Goal: Task Accomplishment & Management: Complete application form

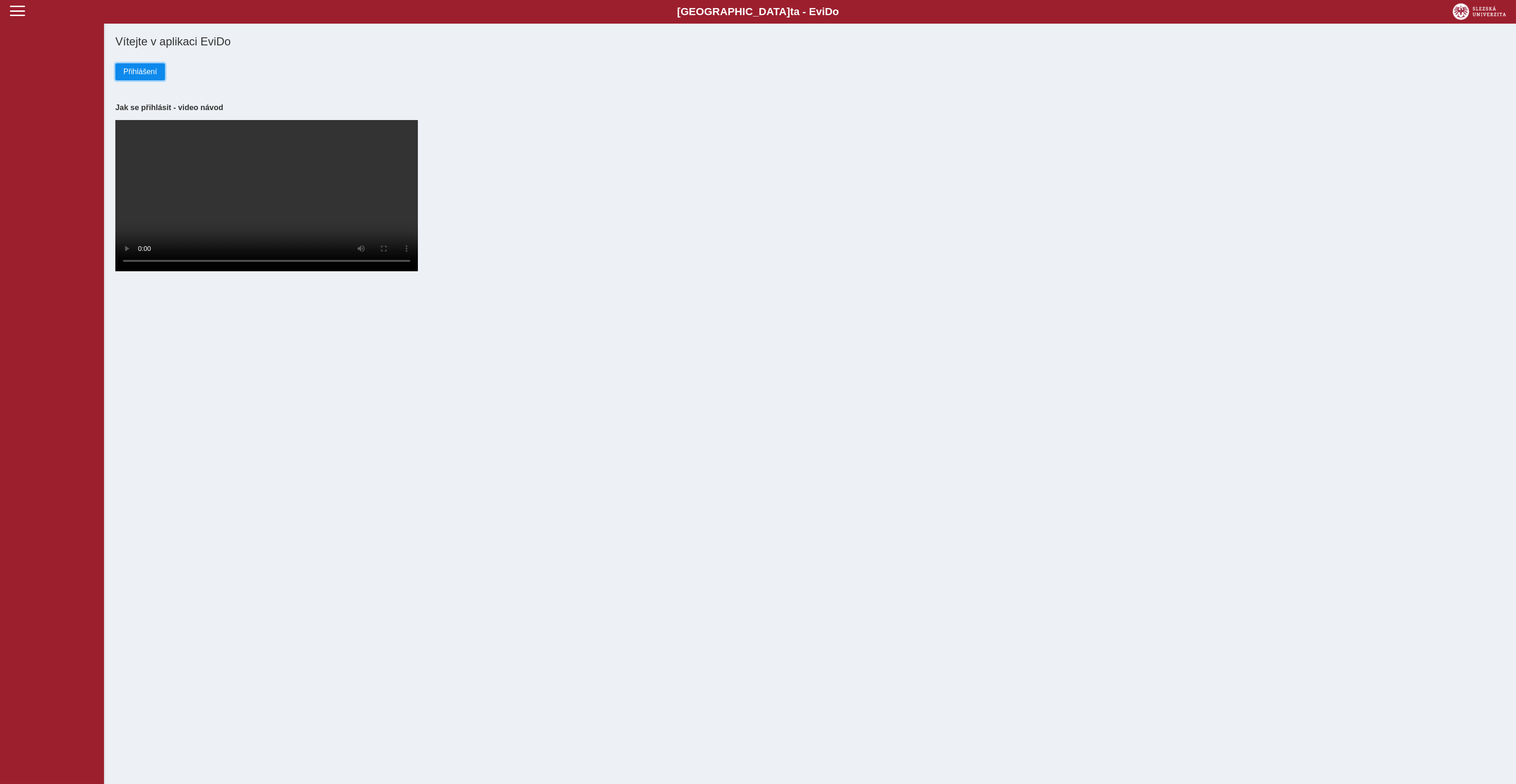
click at [149, 76] on span "Přihlášení" at bounding box center [140, 72] width 34 height 8
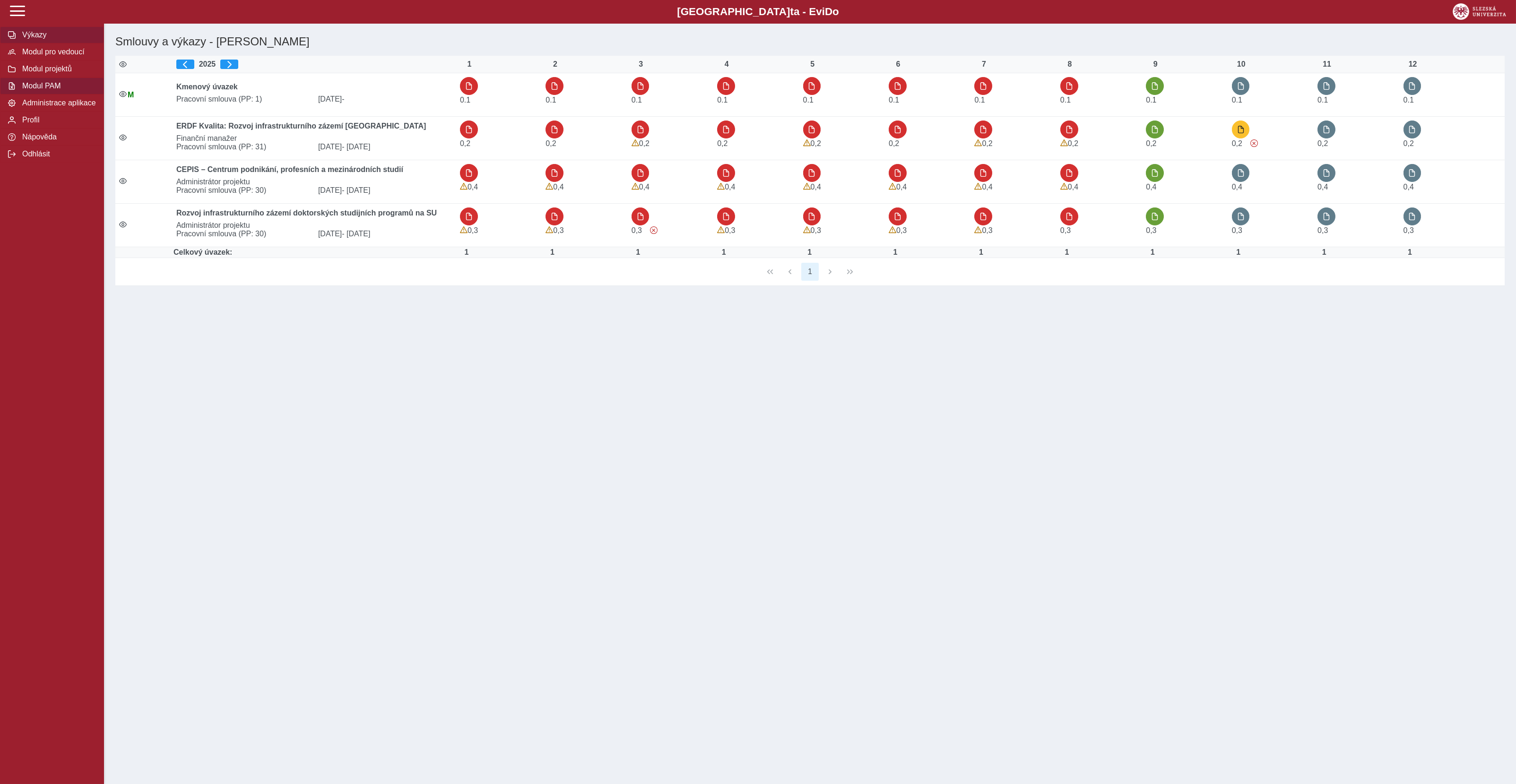
click at [34, 90] on span "Modul PAM" at bounding box center [58, 86] width 77 height 8
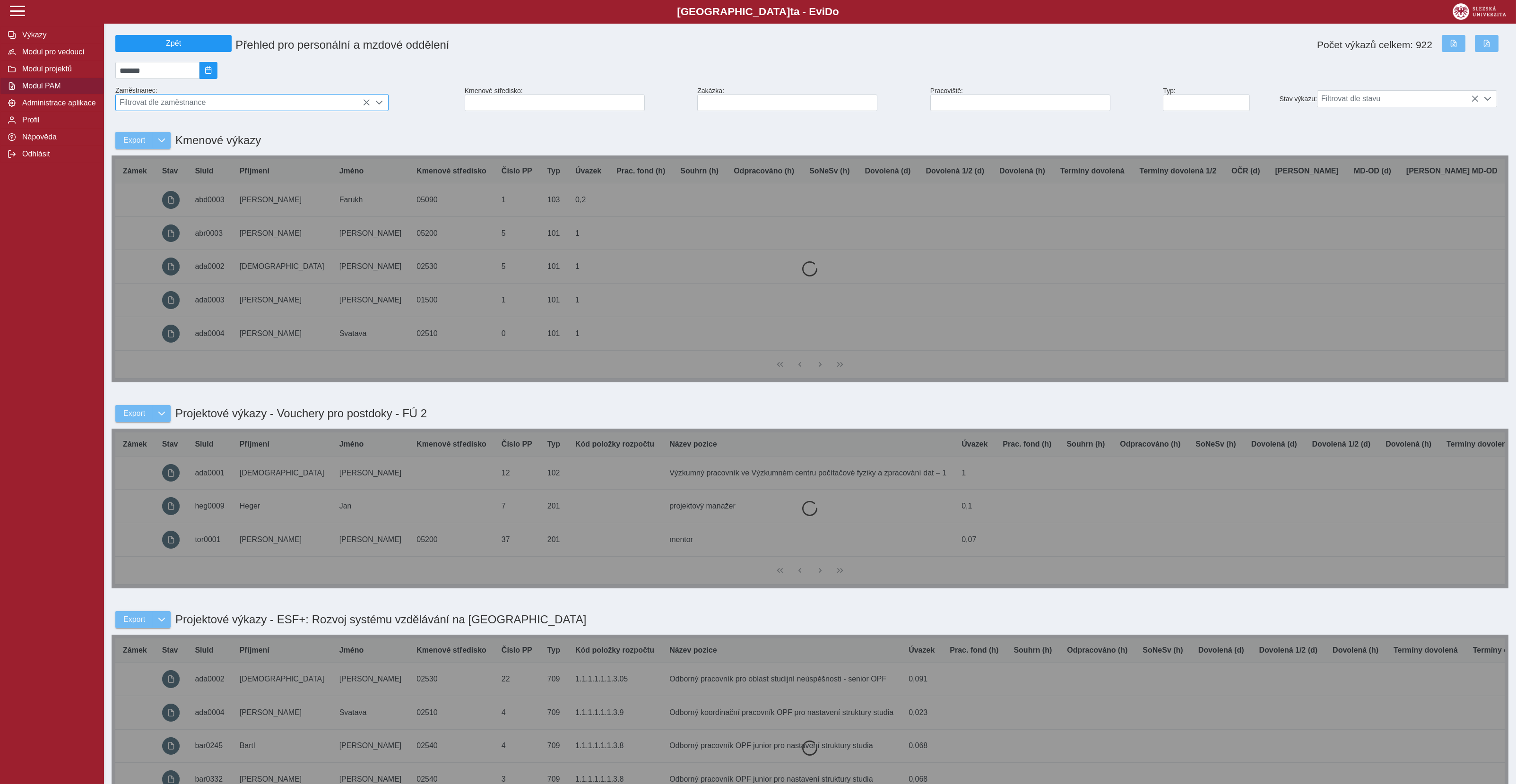
click at [235, 106] on span "Filtrovat dle zaměstnance" at bounding box center [243, 102] width 254 height 16
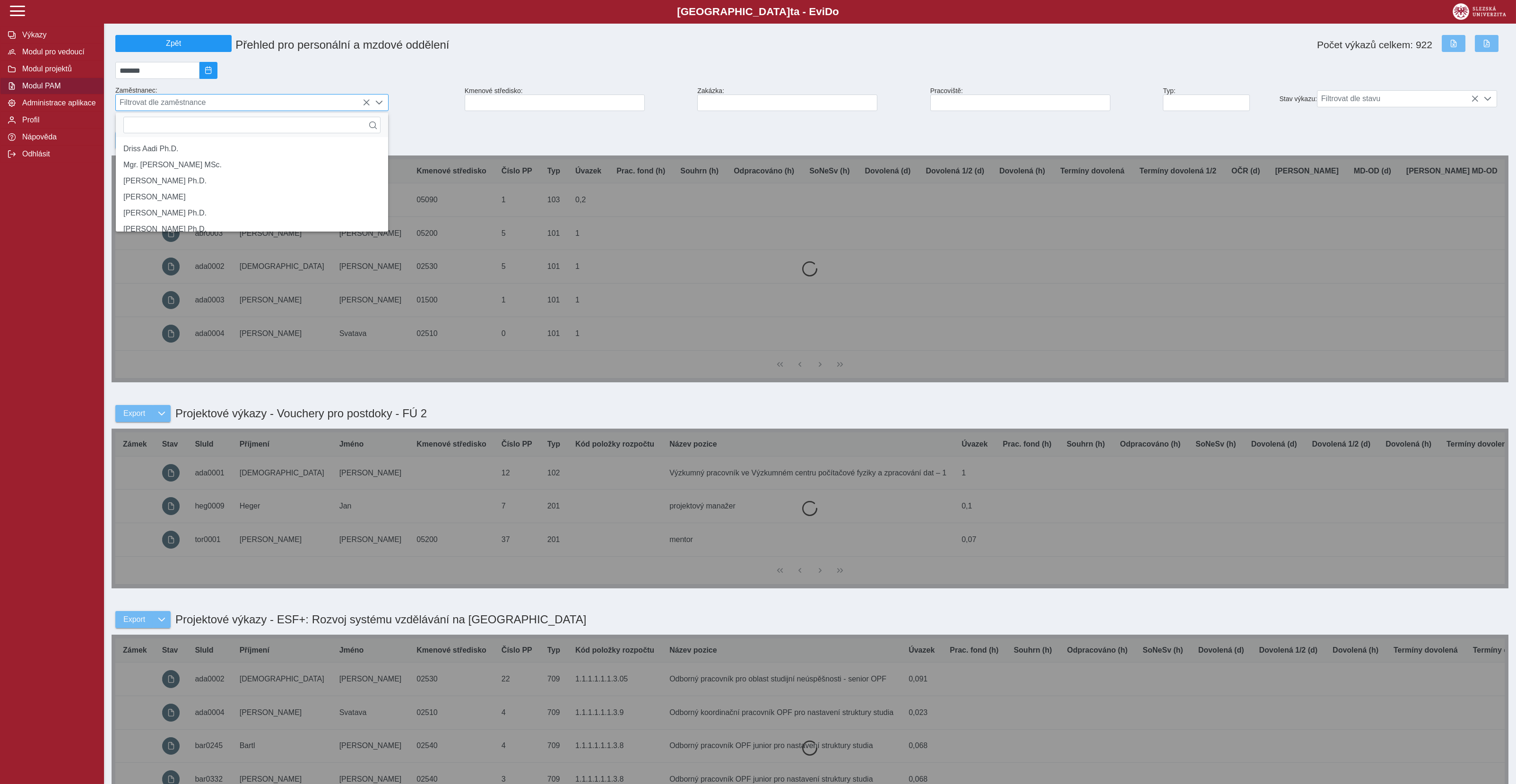
scroll to position [5, 38]
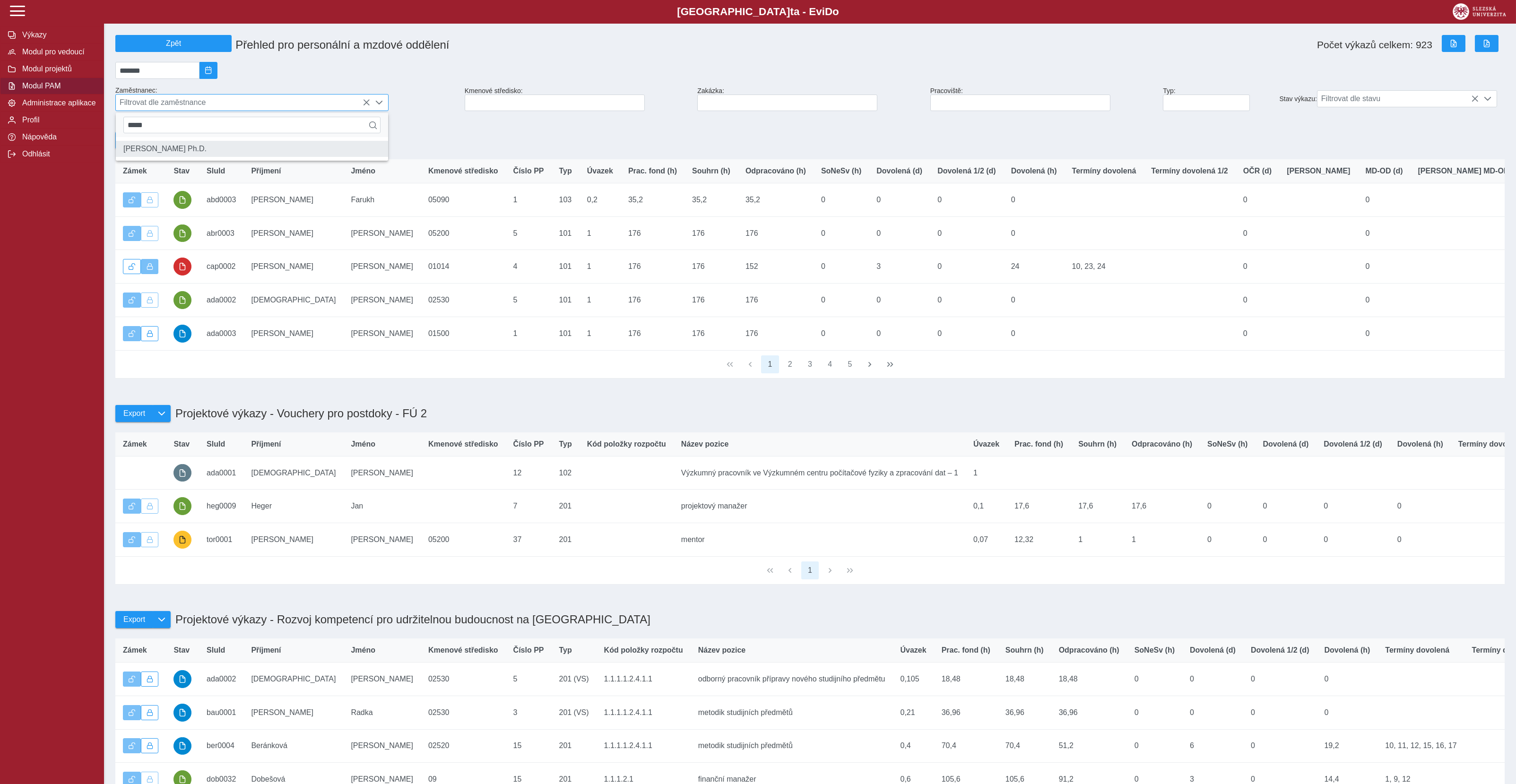
type input "*****"
click at [152, 156] on li "doc. Ing. Martin Klepek Ph.D." at bounding box center [252, 148] width 272 height 16
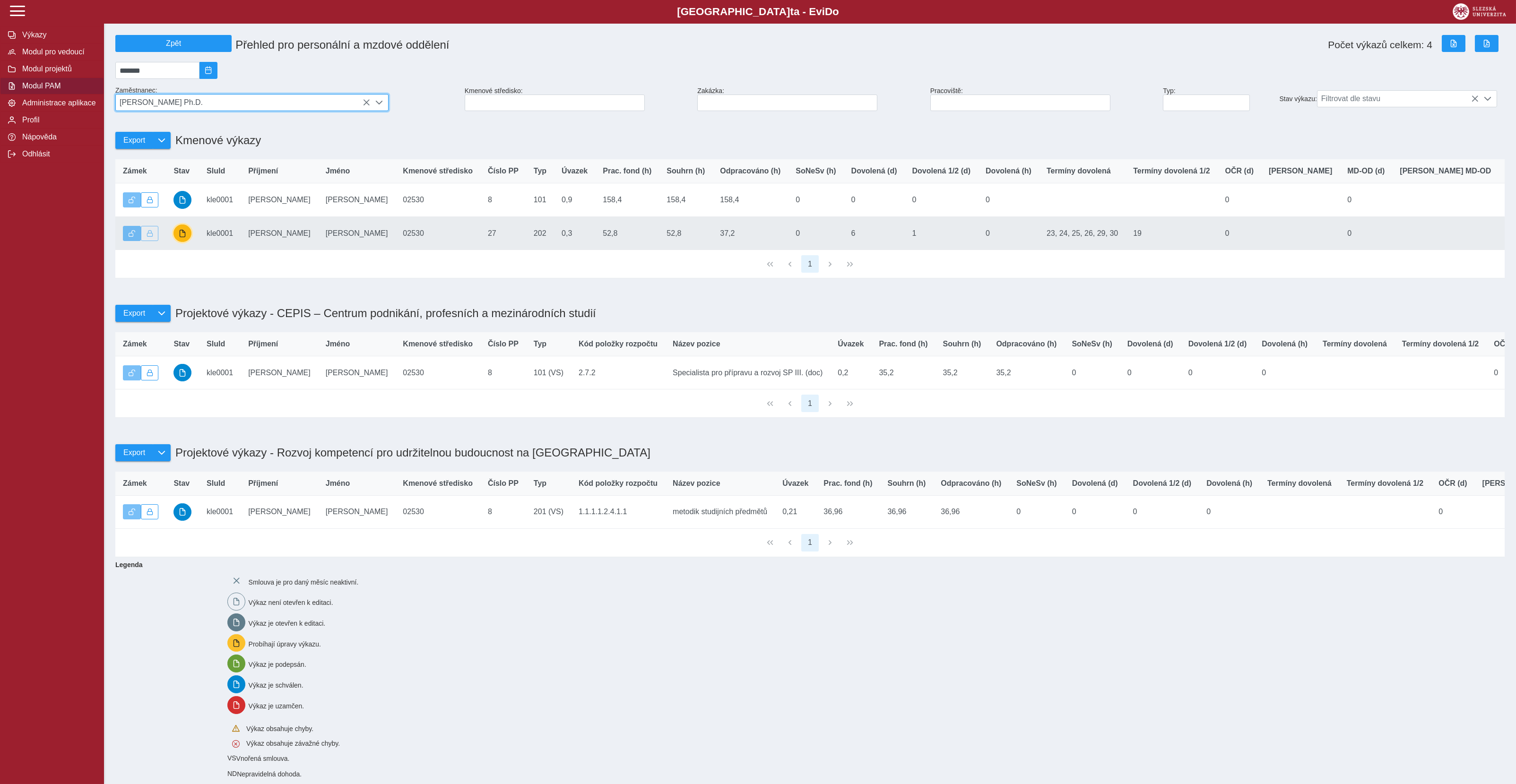
click at [184, 237] on span "button" at bounding box center [182, 233] width 8 height 8
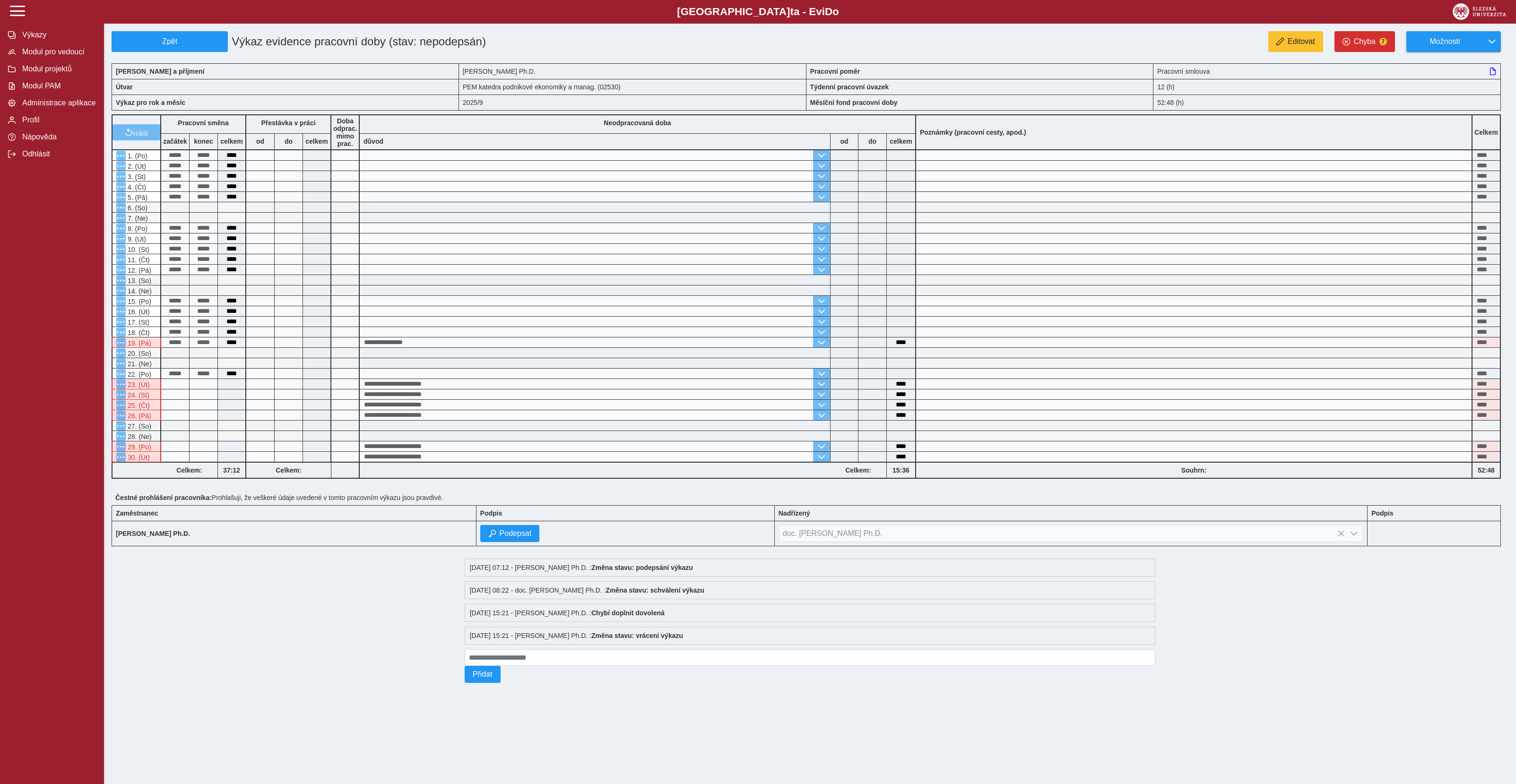
click at [1364, 535] on b "doc. Mgr. Ing. Jarmila Duháček Šebestová Ph.D." at bounding box center [1071, 533] width 585 height 8
click at [184, 42] on span "Zpět" at bounding box center [169, 41] width 108 height 8
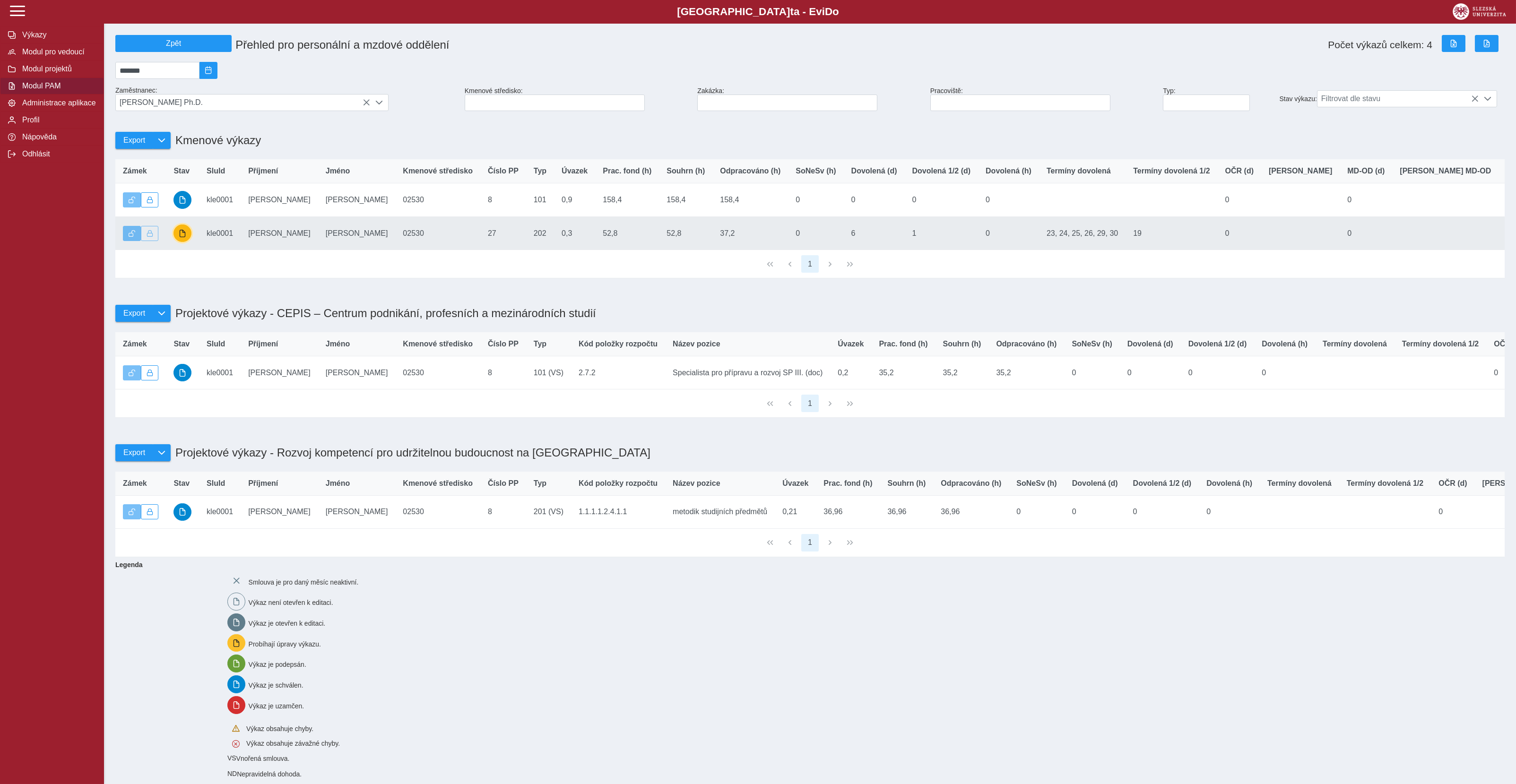
click at [178, 240] on button "button" at bounding box center [182, 233] width 18 height 18
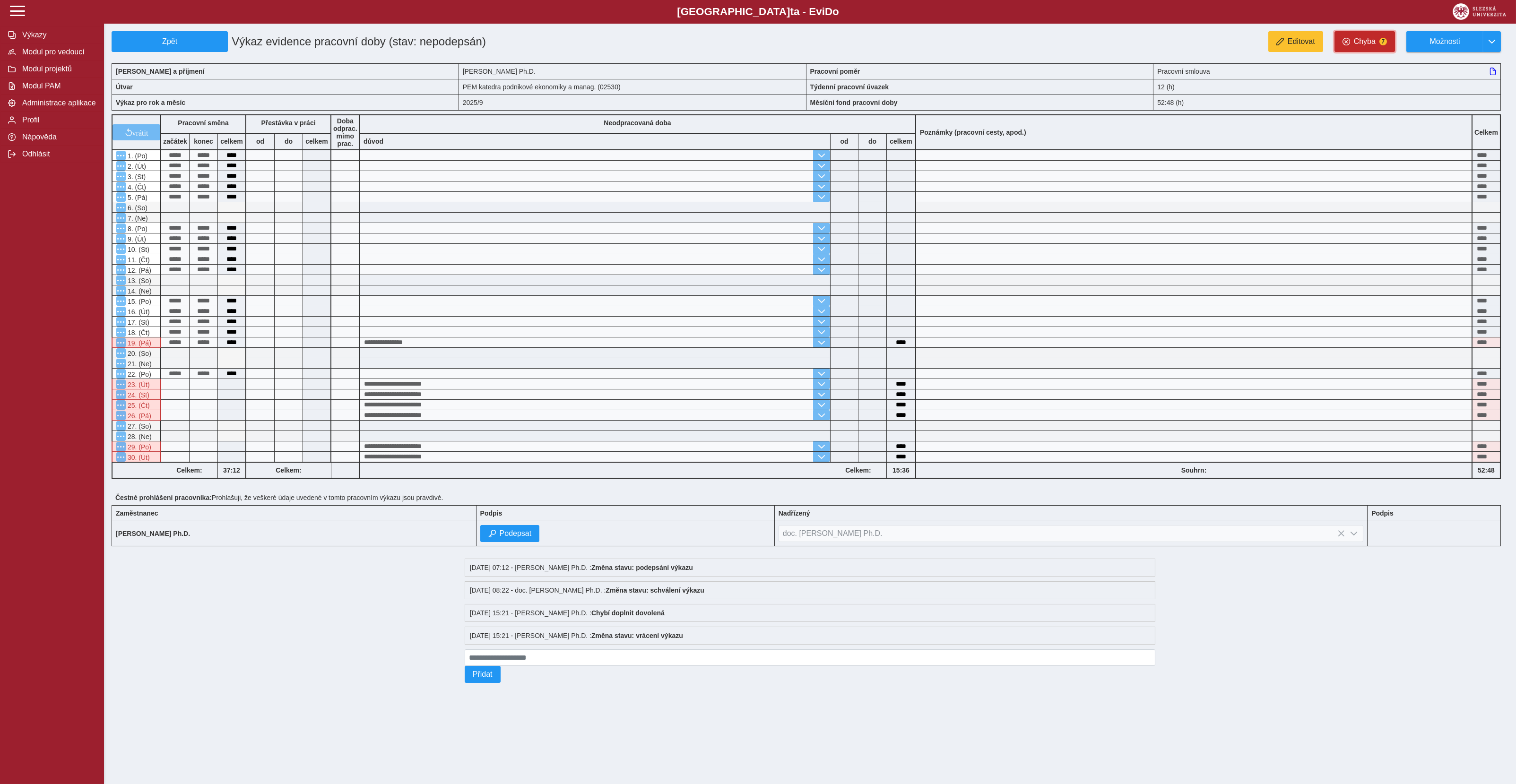
click at [1364, 42] on span "Chyba" at bounding box center [1364, 41] width 22 height 8
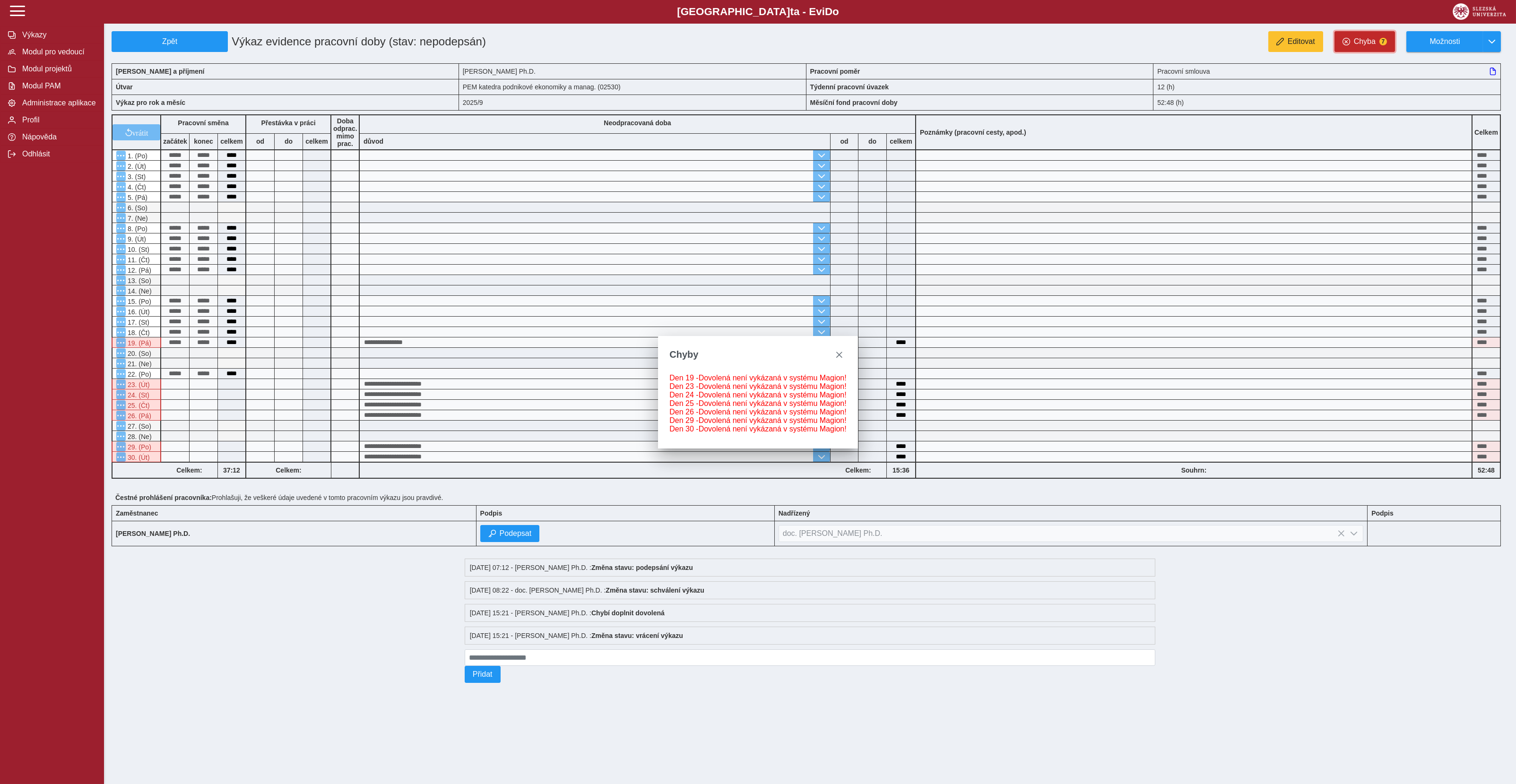
click at [1364, 42] on span "Chyba" at bounding box center [1364, 41] width 22 height 8
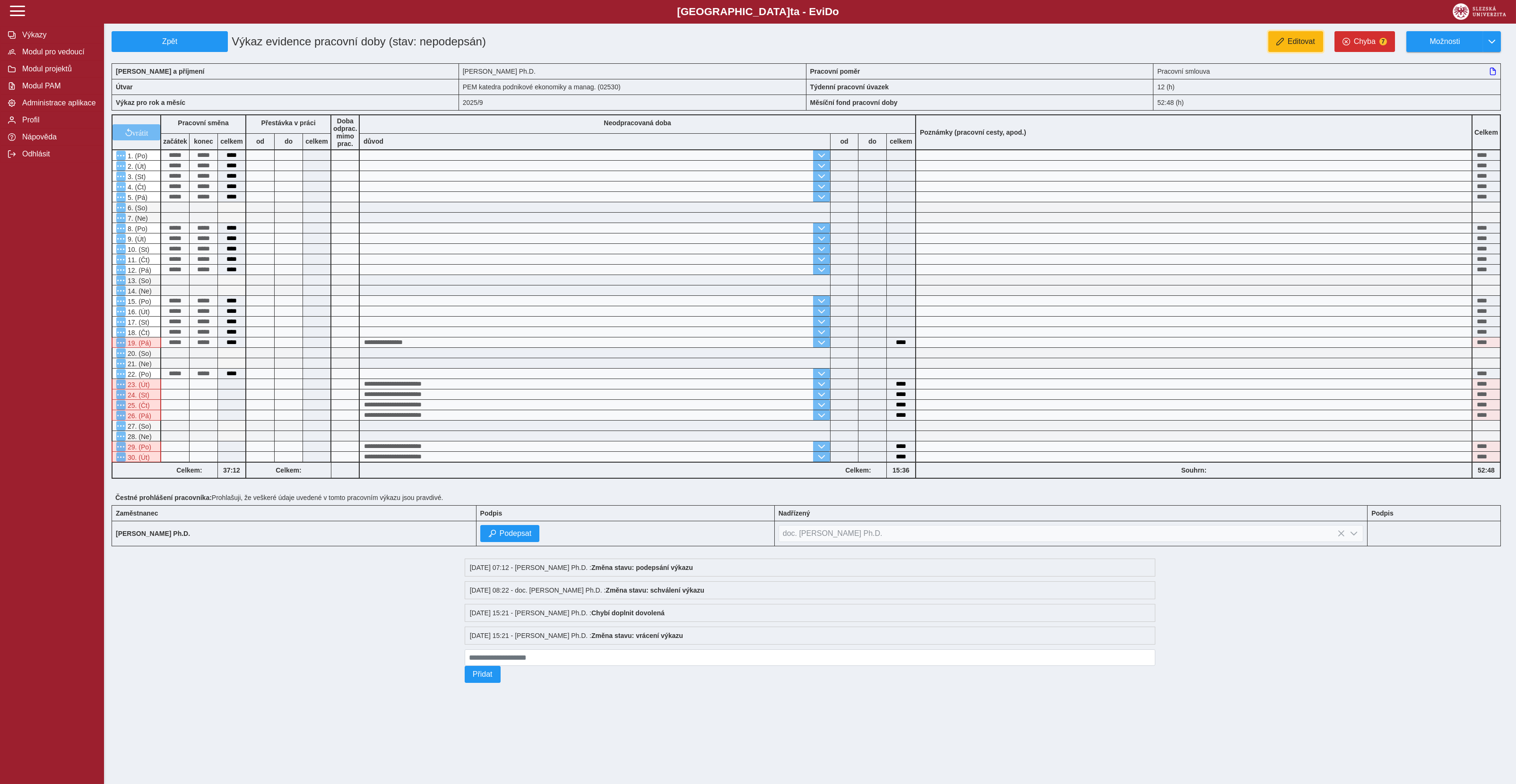
click at [1294, 41] on span "Editovat" at bounding box center [1301, 41] width 28 height 8
type input "****"
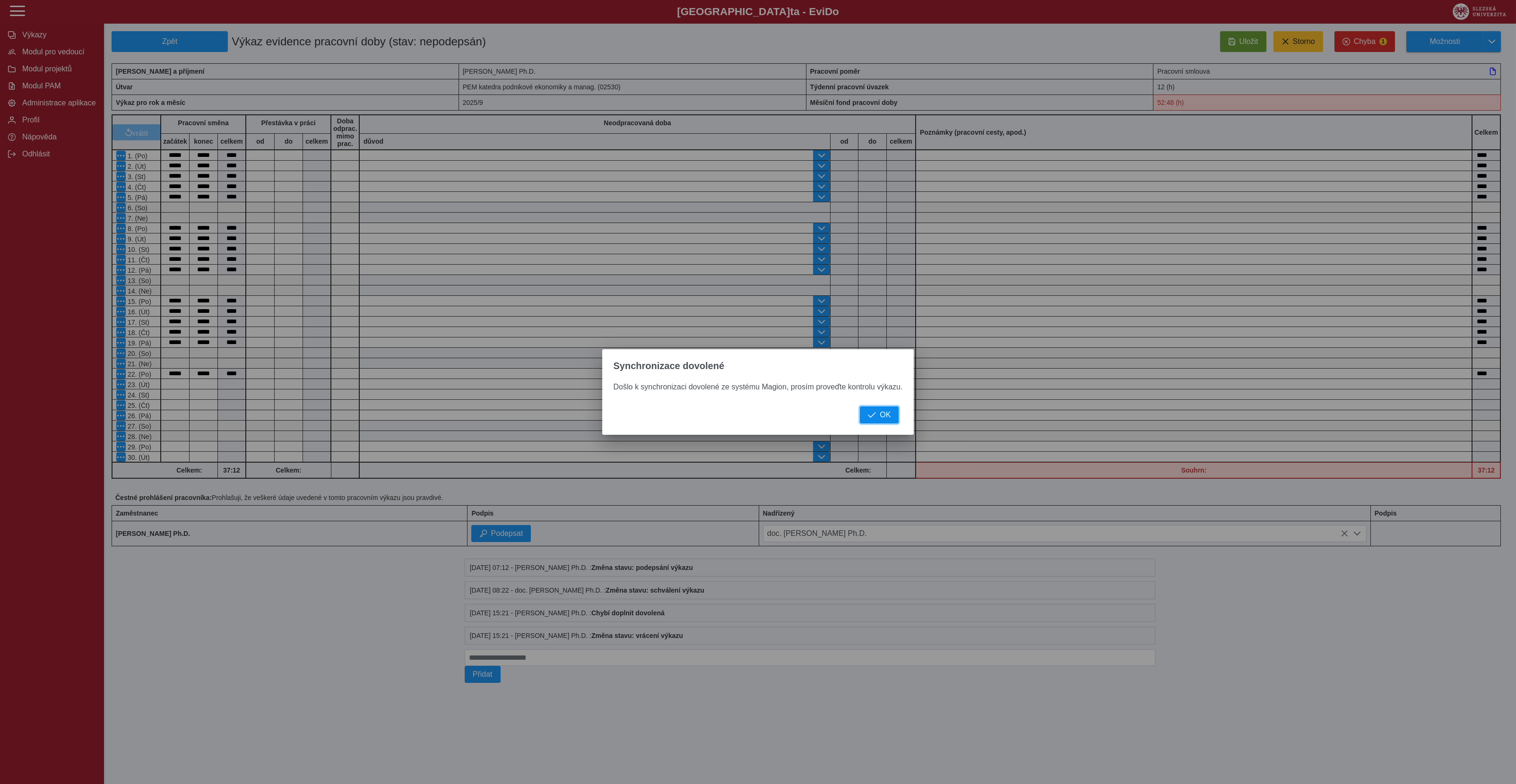
click at [884, 422] on button "OK" at bounding box center [879, 415] width 39 height 17
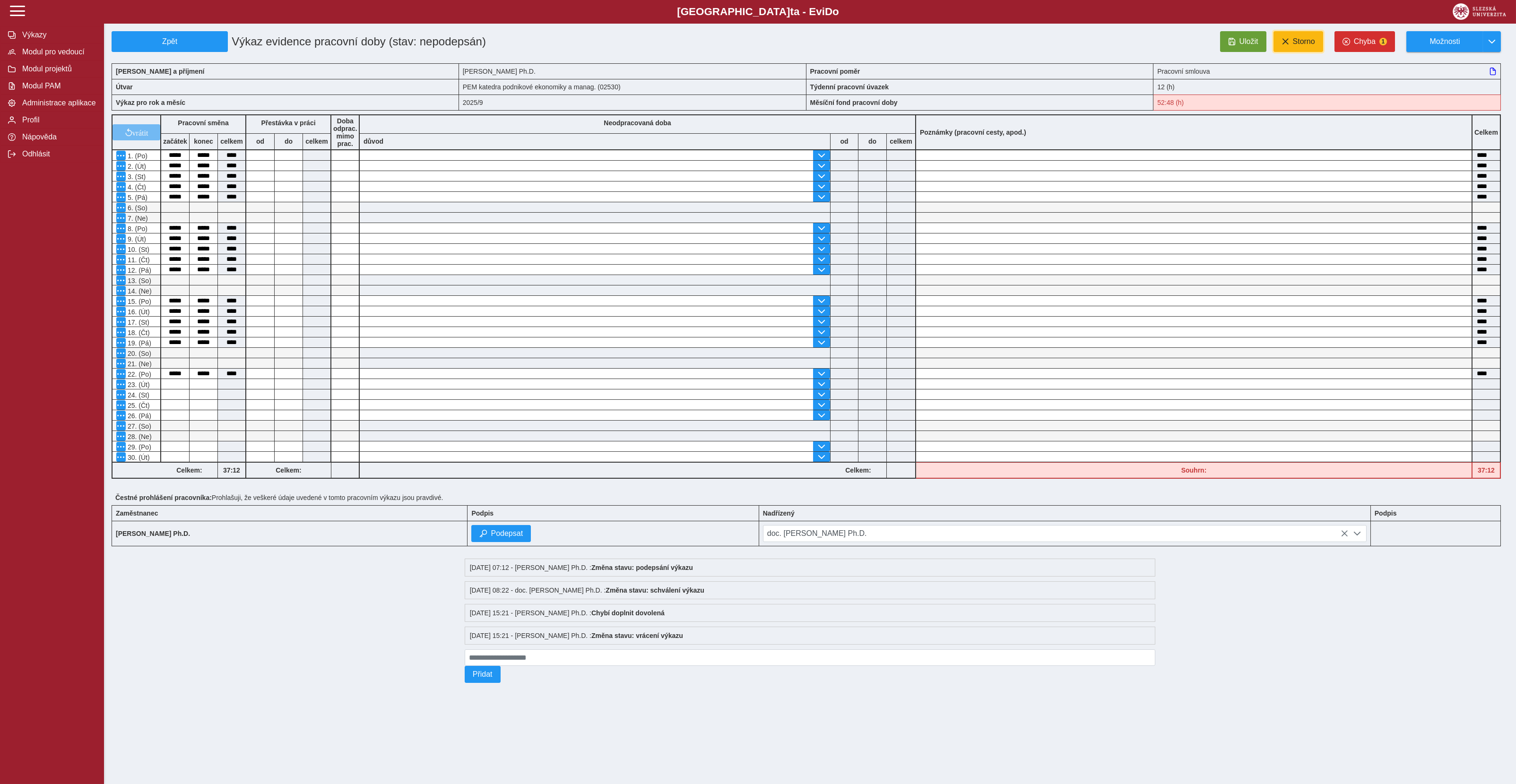
click at [1289, 42] on span at bounding box center [1285, 41] width 8 height 8
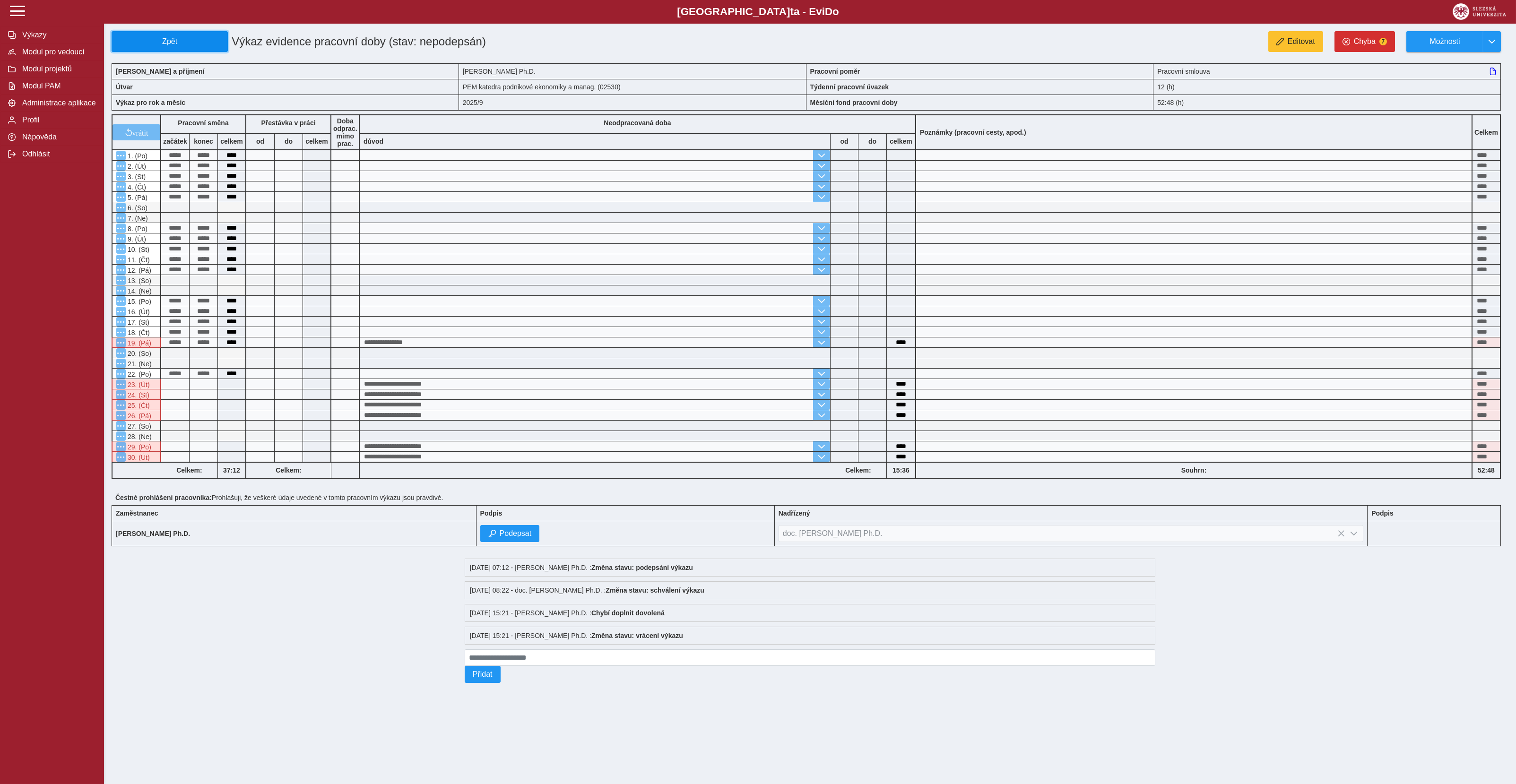
click at [174, 46] on span "Zpět" at bounding box center [169, 41] width 108 height 8
